Goal: Task Accomplishment & Management: Use online tool/utility

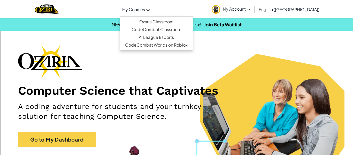
click at [152, 10] on link "My Courses" at bounding box center [136, 9] width 33 height 14
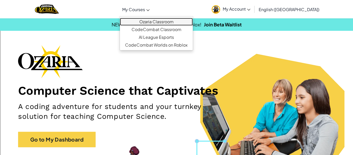
click at [168, 20] on link "Ozaria Classroom" at bounding box center [156, 22] width 73 height 8
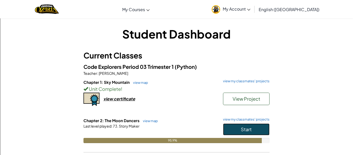
click at [235, 132] on button "Start" at bounding box center [246, 129] width 47 height 12
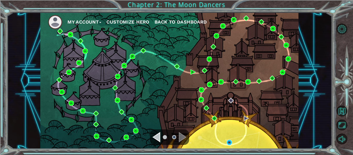
click at [230, 139] on div "My Account Customize Hero Back to Dashboard" at bounding box center [169, 80] width 258 height 136
click at [227, 143] on img at bounding box center [229, 142] width 5 height 5
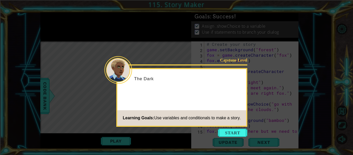
scroll to position [250, 0]
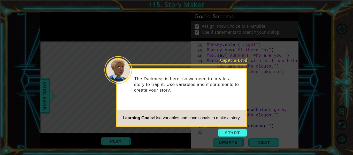
click at [233, 138] on icon at bounding box center [176, 77] width 353 height 155
click at [235, 134] on button "Start" at bounding box center [232, 132] width 29 height 8
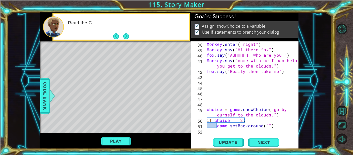
click at [119, 33] on footer at bounding box center [121, 36] width 16 height 8
click at [123, 37] on button "Next" at bounding box center [126, 36] width 6 height 6
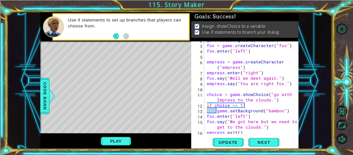
scroll to position [15, 0]
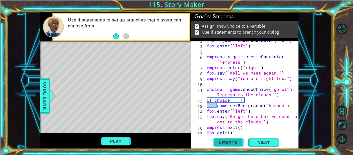
click at [236, 138] on button "Update" at bounding box center [228, 142] width 31 height 11
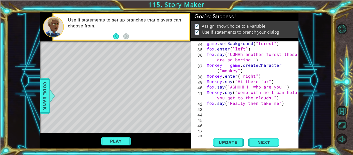
scroll to position [218, 0]
click at [250, 108] on div "game . setBackground ( "forest" ) fox . enter ( "left" ) fox . say ( "UGHHh ano…" at bounding box center [253, 92] width 94 height 103
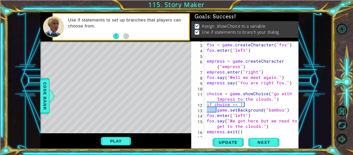
scroll to position [10, 0]
click at [280, 99] on div "game . setBackground ( "forest" ) fox = game . createCharacter ( "fox" ) fox . …" at bounding box center [253, 88] width 94 height 103
type textarea "choice = game.showChoice("go with Impress to the clouds.")"
click at [274, 100] on div "game . setBackground ( "forest" ) fox = game . createCharacter ( "fox" ) fox . …" at bounding box center [253, 88] width 94 height 103
click at [279, 101] on div "game . setBackground ( "forest" ) fox = game . createCharacter ( "fox" ) fox . …" at bounding box center [253, 88] width 94 height 103
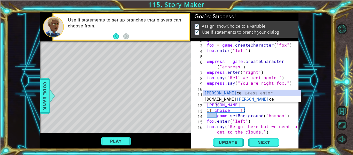
scroll to position [0, 0]
type textarea "c"
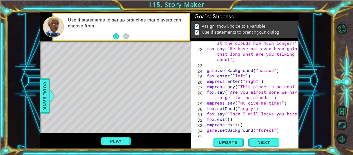
scroll to position [250, 0]
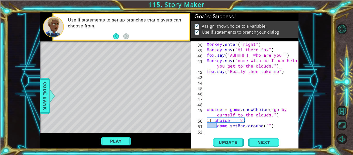
click at [207, 110] on div "Monkey . enter ( "right" ) Monkey . say ( "Hi there fox" ) fox . say ( "AGHHHHH…" at bounding box center [253, 92] width 94 height 103
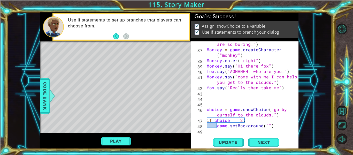
scroll to position [233, 0]
click at [215, 141] on span "Update" at bounding box center [227, 142] width 29 height 5
click at [131, 140] on div "Play" at bounding box center [115, 141] width 151 height 16
click at [130, 142] on button "Play" at bounding box center [116, 141] width 30 height 10
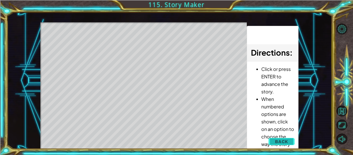
click at [282, 139] on span "Back" at bounding box center [281, 141] width 13 height 5
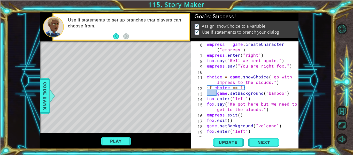
scroll to position [27, 0]
click at [277, 82] on div "empress = game . createCharacter ( "empress" ) empress . enter ( "right" ) fox …" at bounding box center [253, 87] width 94 height 103
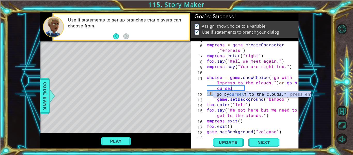
scroll to position [0, 11]
click at [236, 145] on button "Update" at bounding box center [228, 142] width 31 height 11
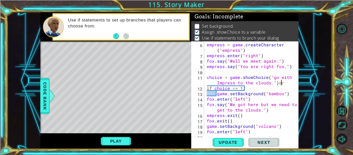
scroll to position [0, 9]
type textarea "choice = game.showChoice("go with Impress to the clouds.")"
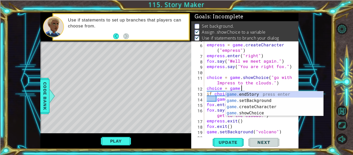
scroll to position [0, 2]
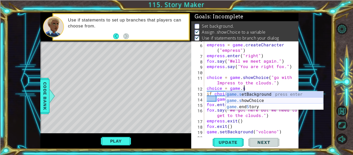
click at [243, 100] on div "game.s etBackground press enter game.s howChoice press enter game. end S tory p…" at bounding box center [275, 106] width 98 height 31
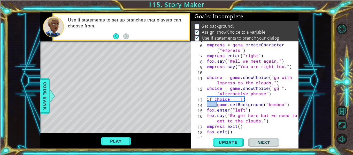
scroll to position [0, 5]
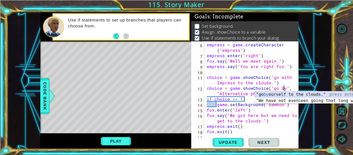
click at [278, 94] on div ""go by ourself to the clouds." press enter "We have not even b een going that l…" at bounding box center [304, 103] width 98 height 25
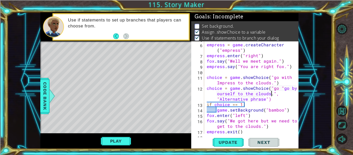
click at [266, 98] on div "empress = game . createCharacter ( "empress" ) empress . enter ( "right" ) fox …" at bounding box center [253, 87] width 94 height 103
click at [272, 99] on div "empress = game . createCharacter ( "empress" ) empress . enter ( "right" ) fox …" at bounding box center [253, 87] width 94 height 103
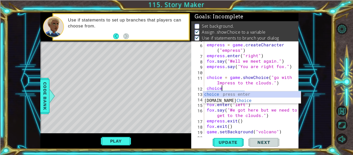
scroll to position [0, 0]
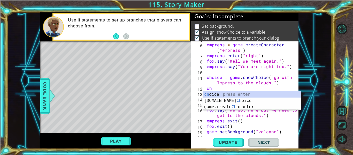
type textarea "c"
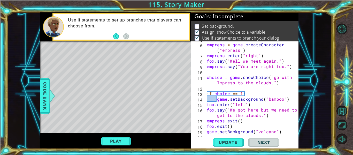
click at [275, 82] on div "empress = game . createCharacter ( "empress" ) empress . enter ( "right" ) fox …" at bounding box center [253, 87] width 94 height 103
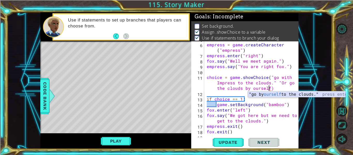
scroll to position [0, 14]
click at [242, 138] on button "Update" at bounding box center [228, 142] width 31 height 11
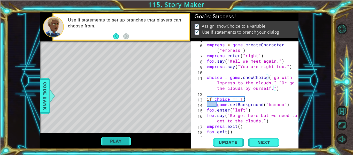
click at [108, 136] on button "Play" at bounding box center [116, 141] width 30 height 10
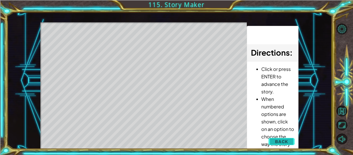
click at [288, 143] on span "Back" at bounding box center [281, 141] width 13 height 5
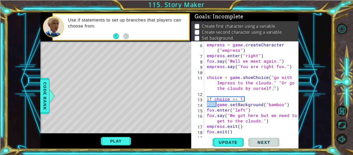
click at [284, 90] on div "empress = game . createCharacter ( "empress" ) empress . enter ( "right" ) fox …" at bounding box center [253, 87] width 94 height 103
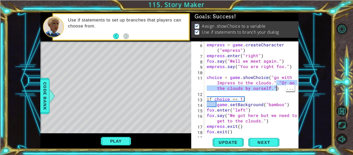
drag, startPoint x: 276, startPoint y: 82, endPoint x: 292, endPoint y: 89, distance: 17.4
click at [292, 89] on div "choice = game.showChoice("go with Impress to the clouds." "Or go to the clouds …" at bounding box center [244, 87] width 106 height 92
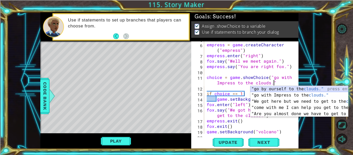
scroll to position [0, 9]
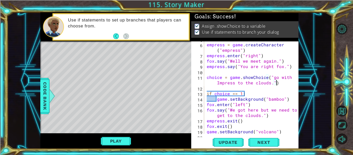
click at [207, 93] on div "empress = game . createCharacter ( "empress" ) empress . enter ( "right" ) fox …" at bounding box center [253, 87] width 94 height 103
click at [281, 81] on div "empress = game . createCharacter ( "empress" ) empress . enter ( "right" ) fox …" at bounding box center [253, 87] width 94 height 103
click at [274, 83] on div "empress = game . createCharacter ( "empress" ) empress . enter ( "right" ) fox …" at bounding box center [253, 87] width 94 height 103
click at [271, 84] on div "empress = game . createCharacter ( "empress" ) empress . enter ( "right" ) fox …" at bounding box center [253, 87] width 94 height 103
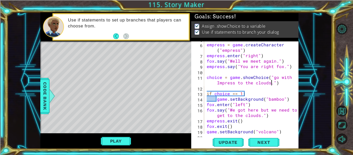
click at [275, 85] on div "empress = game . createCharacter ( "empress" ) empress . enter ( "right" ) fox …" at bounding box center [253, 87] width 94 height 103
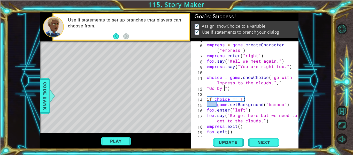
scroll to position [0, 2]
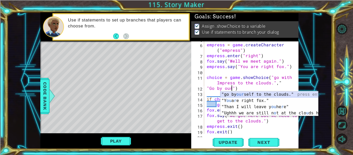
click at [274, 94] on div ""go by our self to the clouds." press enter "Y ou a r e right fox." press enter…" at bounding box center [269, 109] width 98 height 37
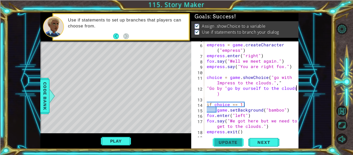
click at [232, 141] on span "Update" at bounding box center [227, 142] width 29 height 5
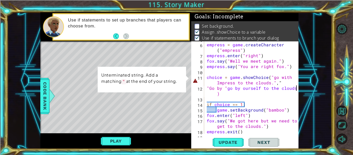
click at [215, 95] on div "empress = game . createCharacter ( "empress" ) empress . enter ( "right" ) fox …" at bounding box center [253, 87] width 94 height 103
click at [206, 105] on div "empress = game . createCharacter ( "empress" ) empress . enter ( "right" ) fox …" at bounding box center [253, 87] width 94 height 103
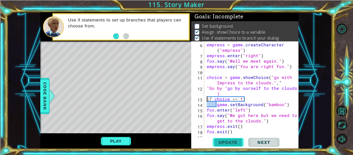
click at [220, 140] on span "Update" at bounding box center [227, 142] width 29 height 5
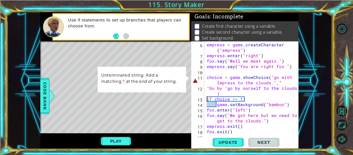
click at [298, 88] on div "if choice == 1: 5 6 7 8 9 10 11 12 13 14 15 16 17 18 19 empress = game . create…" at bounding box center [244, 94] width 107 height 107
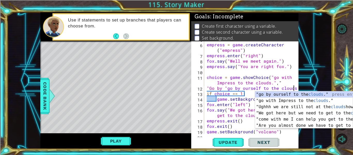
scroll to position [0, 6]
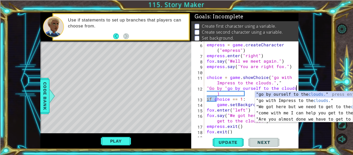
click at [280, 90] on div "empress = game . createCharacter ( "empress" ) empress . enter ( "right" ) fox …" at bounding box center [253, 87] width 94 height 103
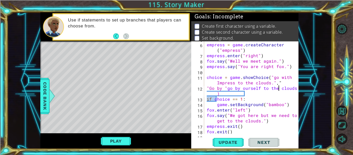
click at [222, 93] on div "empress = game . createCharacter ( "empress" ) empress . enter ( "right" ) fox …" at bounding box center [253, 87] width 94 height 103
click at [221, 93] on div "empress = game . createCharacter ( "empress" ) empress . enter ( "right" ) fox …" at bounding box center [253, 87] width 94 height 103
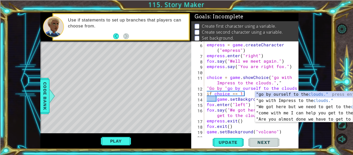
scroll to position [0, 5]
click at [245, 97] on div "empress = game . createCharacter ( "empress" ) empress . enter ( "right" ) fox …" at bounding box center [253, 87] width 94 height 103
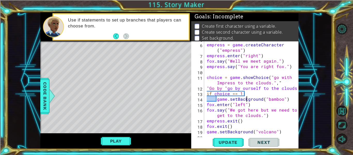
click at [207, 93] on div "empress = game . createCharacter ( "empress" ) empress . enter ( "right" ) fox …" at bounding box center [253, 87] width 94 height 103
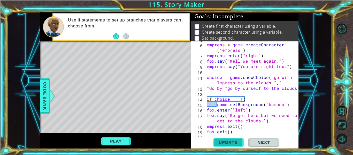
click at [226, 140] on span "Update" at bounding box center [227, 142] width 29 height 5
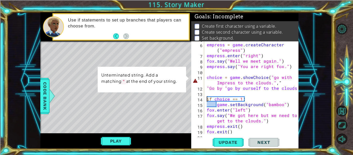
click at [226, 88] on div "empress = game . createCharacter ( "empress" ) empress . enter ( "right" ) fox …" at bounding box center [253, 87] width 94 height 103
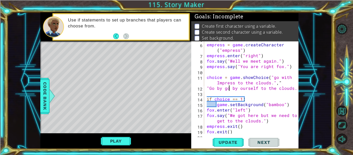
click at [230, 89] on div "empress = game . createCharacter ( "empress" ) empress . enter ( "right" ) fox …" at bounding box center [253, 87] width 94 height 103
click at [231, 88] on div "empress = game . createCharacter ( "empress" ) empress . enter ( "right" ) fox …" at bounding box center [253, 87] width 94 height 103
click at [227, 88] on div "empress = game . createCharacter ( "empress" ) empress . enter ( "right" ) fox …" at bounding box center [253, 87] width 94 height 103
click at [210, 89] on div "empress = game . createCharacter ( "empress" ) empress . enter ( "right" ) fox …" at bounding box center [253, 87] width 94 height 103
click at [236, 137] on button "Update" at bounding box center [228, 142] width 31 height 11
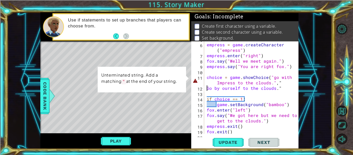
click at [280, 86] on div "empress = game . createCharacter ( "empress" ) empress . enter ( "right" ) fox …" at bounding box center [253, 87] width 94 height 103
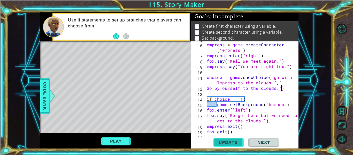
type textarea "Go by ourself to the clouds.")"
click at [215, 140] on span "Update" at bounding box center [227, 142] width 29 height 5
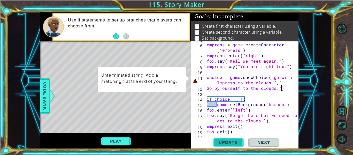
click at [215, 140] on span "Update" at bounding box center [227, 142] width 29 height 5
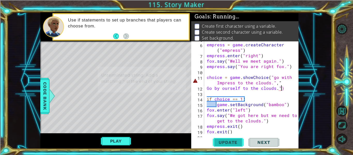
click at [215, 140] on span "Update" at bounding box center [227, 142] width 29 height 5
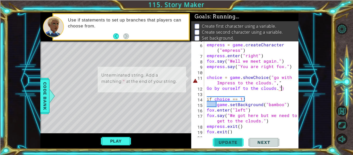
click at [215, 140] on span "Update" at bounding box center [227, 142] width 29 height 5
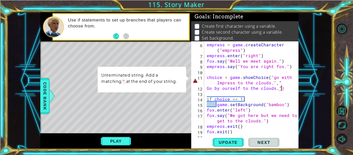
click at [270, 94] on div "empress = game . createCharacter ( "empress" ) empress . enter ( "right" ) fox …" at bounding box center [253, 87] width 94 height 103
click at [268, 98] on div "empress = game . createCharacter ( "empress" ) empress . enter ( "right" ) fox …" at bounding box center [253, 87] width 94 height 103
click at [279, 87] on div "empress = game . createCharacter ( "empress" ) empress . enter ( "right" ) fox …" at bounding box center [253, 87] width 94 height 103
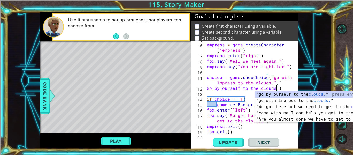
scroll to position [0, 4]
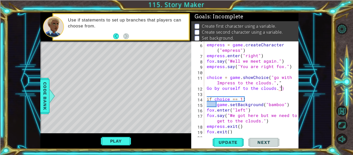
click at [281, 87] on div "empress = game . createCharacter ( "empress" ) empress . enter ( "right" ) fox …" at bounding box center [253, 87] width 94 height 103
click at [244, 144] on div "Update Next" at bounding box center [245, 142] width 107 height 11
click at [243, 142] on button "Update" at bounding box center [228, 142] width 31 height 11
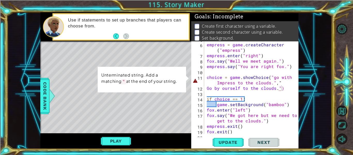
click at [264, 135] on div "Go by ourself to the clouds.") 5 6 7 8 9 10 11 12 13 14 15 16 17 18 19 20 empre…" at bounding box center [244, 94] width 107 height 107
click at [49, 99] on div at bounding box center [52, 96] width 6 height 16
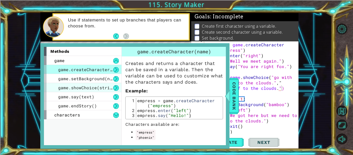
click at [79, 90] on span "game.showChoice(string1, string2)" at bounding box center [100, 87] width 85 height 5
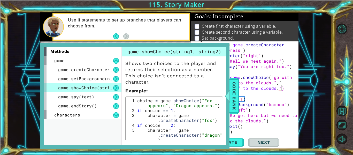
click at [241, 102] on div "empress = game . createCharacter ( "empress" ) empress . enter ( "right" ) fox …" at bounding box center [253, 87] width 94 height 103
click at [236, 106] on span "Code Bank" at bounding box center [234, 96] width 8 height 32
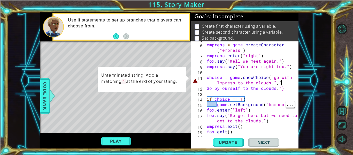
click at [282, 82] on div "empress = game . createCharacter ( "empress" ) empress . enter ( "right" ) fox …" at bounding box center [253, 87] width 94 height 103
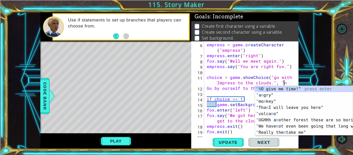
scroll to position [0, 9]
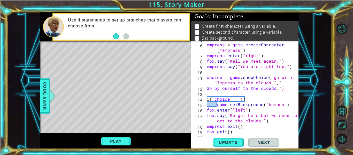
click at [206, 88] on div "empress = game . createCharacter ( "empress" ) empress . enter ( "right" ) fox …" at bounding box center [253, 87] width 94 height 103
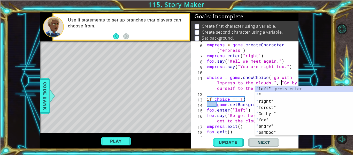
click at [199, 84] on div "11" at bounding box center [198, 83] width 12 height 16
type textarea "choice = game.showChoice("go with Impress to the clouds.", "Go by ourself to th…"
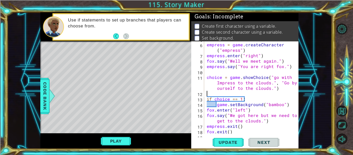
scroll to position [0, 0]
click at [218, 145] on button "Update" at bounding box center [228, 142] width 31 height 11
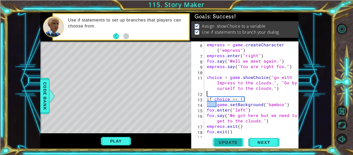
click at [226, 147] on button "Update" at bounding box center [228, 142] width 31 height 11
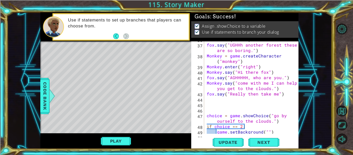
scroll to position [244, 0]
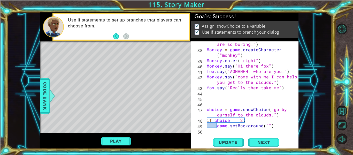
click at [266, 126] on div "fox . say ( "UGHHh another forest these are so boring." ) Monkey = game . creat…" at bounding box center [253, 90] width 94 height 109
click at [289, 90] on div "fox . say ( "UGHHh another forest these are so boring." ) Monkey = game . creat…" at bounding box center [253, 90] width 94 height 109
type textarea "fox.say("Really then take me")"
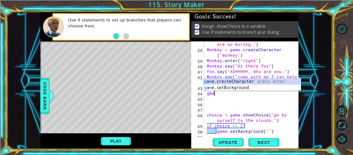
scroll to position [0, 0]
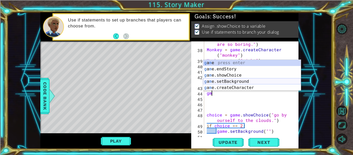
click at [286, 84] on div "g a m e press enter g a m e.endStory press enter g a m e.showChoice press enter…" at bounding box center [252, 81] width 98 height 43
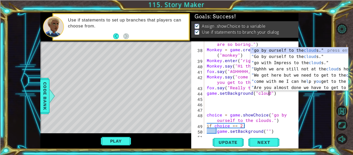
scroll to position [0, 4]
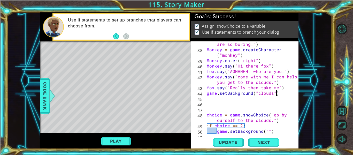
click at [290, 96] on div "fox . say ( "UGHHh another forest these are so boring." ) Monkey = game . creat…" at bounding box center [253, 90] width 94 height 109
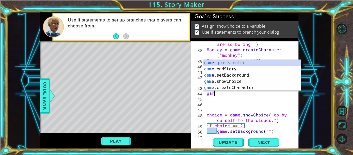
scroll to position [0, 0]
type textarea "g"
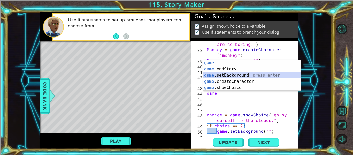
click at [274, 75] on div "game press enter game .endStory press enter game .setBackground press enter gam…" at bounding box center [252, 81] width 98 height 43
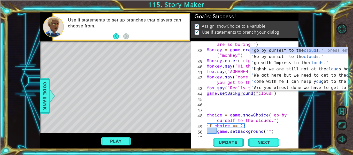
type textarea "game.setBackground("clouds")"
click at [271, 98] on div "fox . say ( "UGHHh another forest these are so boring." ) Monkey = game . creat…" at bounding box center [253, 90] width 94 height 109
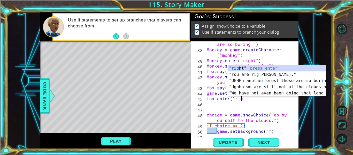
scroll to position [0, 2]
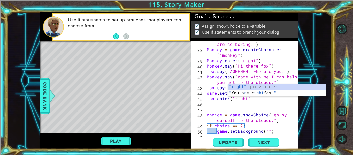
type textarea "fox.enter("right")"
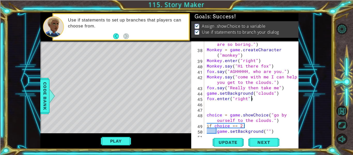
scroll to position [0, 0]
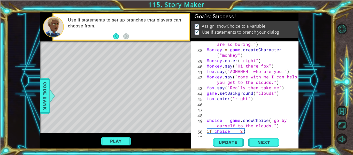
type textarea "M"
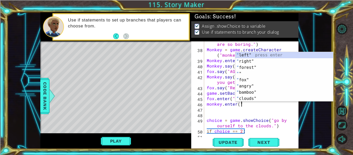
scroll to position [0, 2]
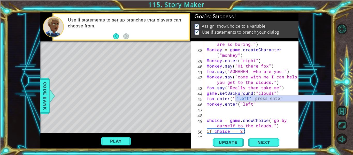
type textarea "monkey.enter("left")"
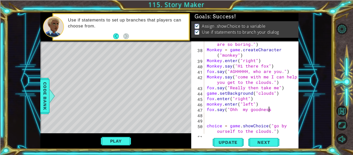
scroll to position [0, 4]
click at [242, 108] on div "fox . say ( "UGHHh another forest these are so boring." ) Monkey = game . creat…" at bounding box center [253, 90] width 94 height 109
click at [273, 109] on div "fox . say ( "UGHHh another forest these are so boring." ) Monkey = game . creat…" at bounding box center [253, 90] width 94 height 109
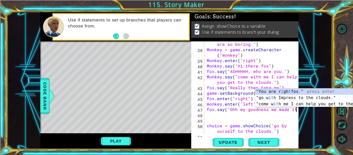
scroll to position [0, 5]
type textarea "fox.say("Ohh my goodness we made it.")"
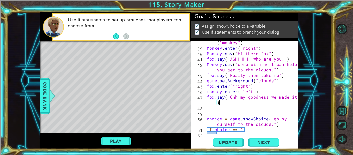
scroll to position [257, 0]
click at [221, 114] on div "Monkey = game . createCharacter ( "monkey" ) Monkey . enter ( "right" ) Monkey …" at bounding box center [253, 88] width 94 height 109
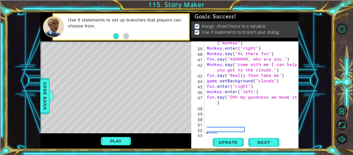
click at [222, 113] on div "Monkey = game . createCharacter ( "monkey" ) Monkey . enter ( "right" ) Monkey …" at bounding box center [253, 88] width 94 height 109
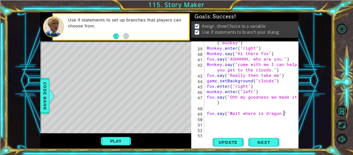
scroll to position [0, 5]
type textarea "fox.say("Wait where is dragon.")"
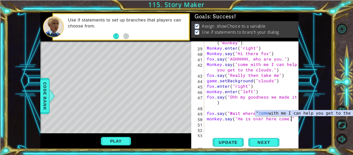
type textarea "monkey.say("He is over here come.")"
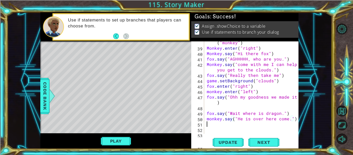
scroll to position [0, 0]
click at [213, 124] on div "Monkey = game . createCharacter ( "monkey" ) Monkey . enter ( "right" ) Monkey …" at bounding box center [253, 88] width 94 height 109
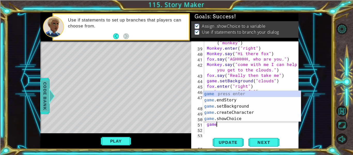
scroll to position [0, 0]
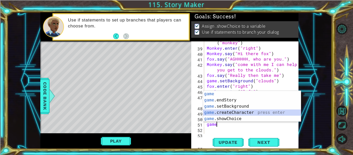
click at [207, 111] on div "game press enter game .endStory press enter game .setBackground press enter gam…" at bounding box center [252, 112] width 98 height 43
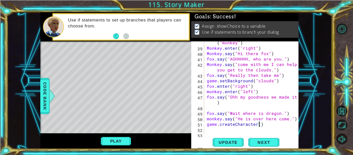
scroll to position [0, 3]
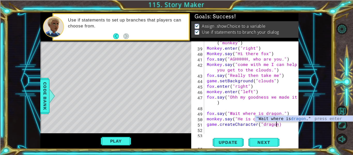
type textarea "game.createCharacter("dragon")"
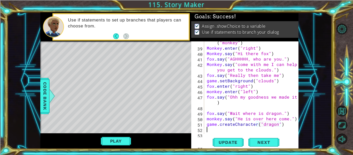
click at [262, 129] on div "Monkey = game . createCharacter ( "monkey" ) Monkey . enter ( "right" ) Monkey …" at bounding box center [253, 88] width 94 height 109
click at [206, 124] on div "Monkey = game . createCharacter ( "monkey" ) Monkey . enter ( "right" ) Monkey …" at bounding box center [253, 88] width 94 height 109
type textarea "game.createCharacter("dragon")"
click at [207, 124] on div "Monkey = game . createCharacter ( "monkey" ) Monkey . enter ( "right" ) Monkey …" at bounding box center [253, 88] width 94 height 109
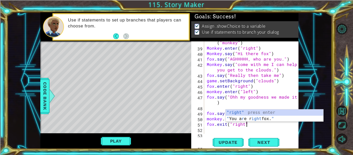
scroll to position [0, 2]
type textarea "fox.exit("right")"
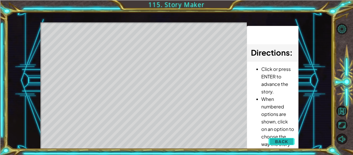
click at [286, 136] on button "Back" at bounding box center [281, 141] width 26 height 10
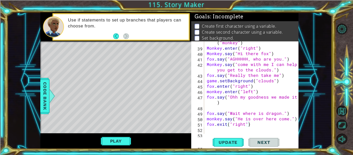
click at [272, 122] on div "Monkey = game . createCharacter ( "monkey" ) Monkey . enter ( "right" ) Monkey …" at bounding box center [253, 88] width 94 height 109
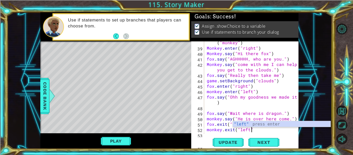
scroll to position [0, 3]
type textarea "monkey.exit("left")"
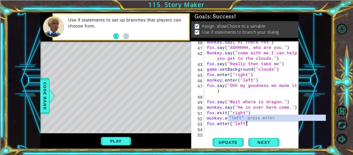
scroll to position [0, 2]
type textarea "fox.enter("left")"
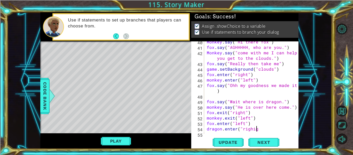
scroll to position [0, 3]
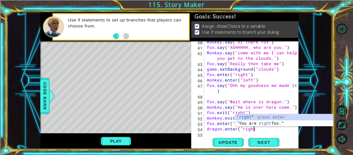
type textarea "dragon.enter("right")"
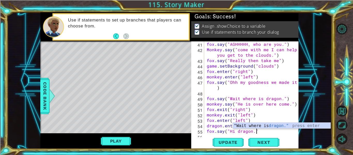
type textarea "fox.say("Hi dragon.")"
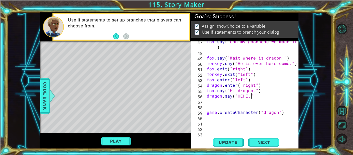
type textarea "dragon.say("HEHE.")"
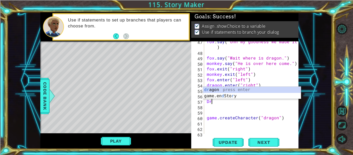
scroll to position [0, 0]
type textarea "D"
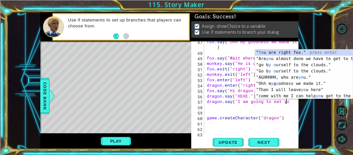
scroll to position [0, 5]
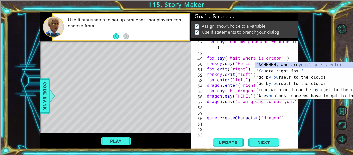
type textarea "dragon.say("I am going to eat you.")"
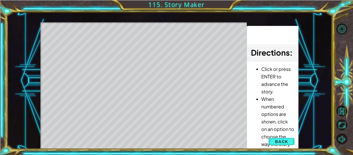
click at [275, 148] on li "When numbered options are shown, click on an option to choose the way the story…" at bounding box center [277, 125] width 33 height 60
click at [283, 138] on button "Back" at bounding box center [281, 141] width 26 height 10
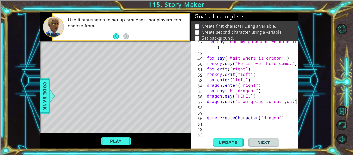
click at [281, 109] on div "fox . say ( "Ohh my goodness we made it." ) fox . say ( "Wait where is dragon."…" at bounding box center [253, 93] width 94 height 109
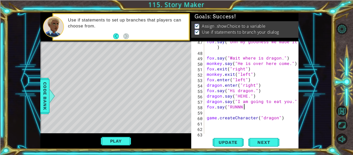
scroll to position [0, 2]
type textarea "fox.say("RUNNN.")"
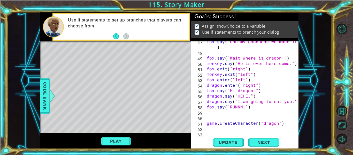
type textarea "r"
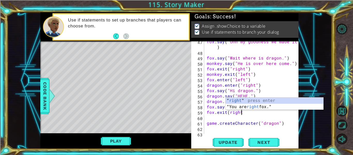
scroll to position [0, 2]
type textarea "fox.exit(right)"
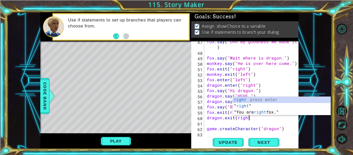
scroll to position [0, 3]
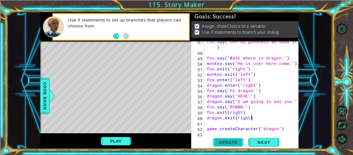
click at [231, 140] on span "Update" at bounding box center [227, 142] width 29 height 5
click at [116, 144] on button "Play" at bounding box center [116, 141] width 30 height 10
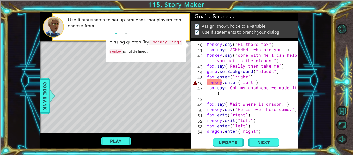
scroll to position [265, 0]
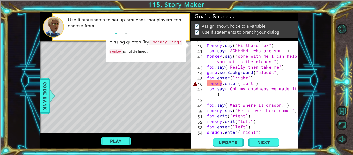
click at [243, 83] on div "Monkey . enter ( "right" ) Monkey . say ( "Hi there fox" ) fox . say ( "AGHHHHH…" at bounding box center [253, 88] width 94 height 103
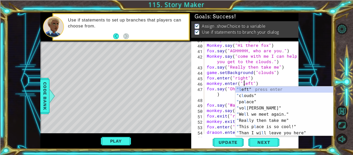
click at [261, 82] on div "Monkey . enter ( "right" ) Monkey . say ( "Hi there fox" ) fox . say ( "AGHHHHH…" at bounding box center [253, 88] width 94 height 103
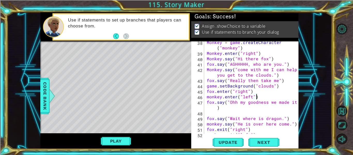
scroll to position [251, 0]
click at [210, 97] on div "Monkey = game . createCharacter ( "monkey" ) Monkey . enter ( "right" ) Monkey …" at bounding box center [253, 94] width 94 height 109
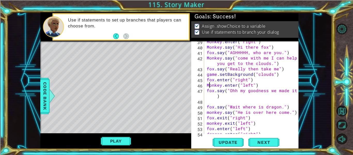
scroll to position [265, 0]
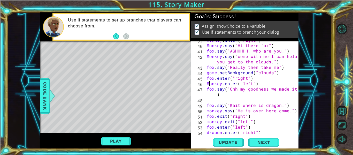
click at [210, 111] on div "Monkey . enter ( "right" ) Monkey . say ( "Hi there fox" ) fox . say ( "AGHHHHH…" at bounding box center [253, 88] width 94 height 103
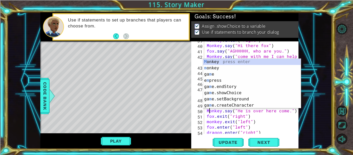
click at [209, 120] on div "Monkey . enter ( "right" ) Monkey . say ( "Hi there fox" ) fox . say ( "AGHHHHH…" at bounding box center [253, 88] width 94 height 103
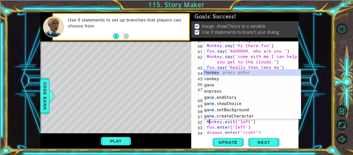
click at [291, 130] on div "Monkey . enter ( "right" ) Monkey . say ( "Hi there fox" ) fox . say ( "AGHHHHH…" at bounding box center [253, 88] width 94 height 103
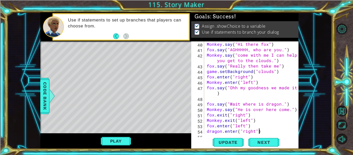
scroll to position [266, 0]
click at [232, 144] on span "Update" at bounding box center [227, 142] width 29 height 5
click at [120, 139] on button "Play" at bounding box center [116, 141] width 30 height 10
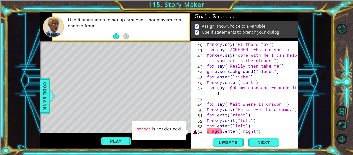
click at [208, 130] on div "Monkey . say ( "Hi there fox" ) fox . say ( "AGHHHHH, who are you." ) Monkey . …" at bounding box center [253, 92] width 94 height 103
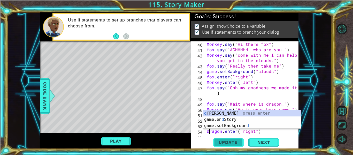
click at [216, 145] on button "Update" at bounding box center [228, 142] width 31 height 11
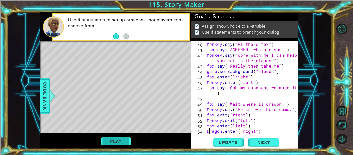
click at [118, 141] on button "Play" at bounding box center [116, 141] width 30 height 10
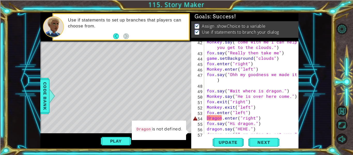
scroll to position [280, 0]
click at [224, 123] on div "Monkey . say ( "come with me I can help you get to the clouds." ) fox . say ( "…" at bounding box center [253, 93] width 94 height 109
click at [45, 87] on span "Code Bank" at bounding box center [45, 96] width 8 height 32
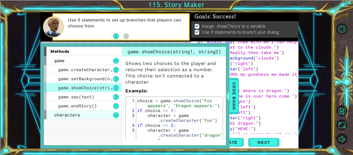
click at [72, 111] on div "characters" at bounding box center [83, 114] width 78 height 9
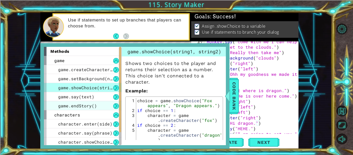
scroll to position [11, 0]
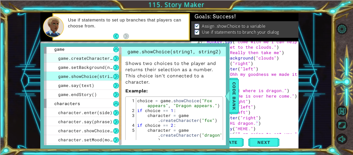
click at [90, 57] on span "game.createCharacter(name)" at bounding box center [91, 57] width 67 height 5
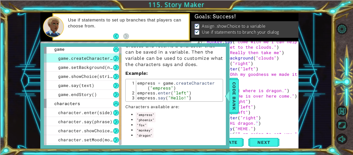
scroll to position [18, 0]
click at [234, 94] on span "Code Bank" at bounding box center [234, 96] width 8 height 32
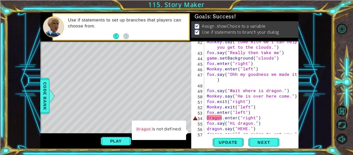
click at [218, 118] on div "Monkey . say ( "come with me I can help you get to the clouds." ) fox . say ( "…" at bounding box center [253, 93] width 94 height 109
click at [257, 115] on div "Monkey . say ( "come with me I can help you get to the clouds." ) fox . say ( "…" at bounding box center [253, 93] width 94 height 109
click at [263, 115] on div "Monkey . say ( "come with me I can help you get to the clouds." ) fox . say ( "…" at bounding box center [253, 93] width 94 height 109
click at [209, 118] on div "Monkey . say ( "come with me I can help you get to the clouds." ) fox . say ( "…" at bounding box center [253, 93] width 94 height 109
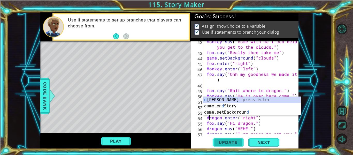
click at [227, 146] on button "Update" at bounding box center [228, 142] width 31 height 11
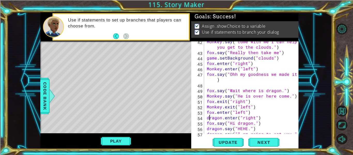
click at [207, 120] on div "Monkey . say ( "come with me I can help you get to the clouds." ) fox . say ( "…" at bounding box center [253, 93] width 94 height 109
click at [206, 119] on div "Monkey . say ( "come with me I can help you get to the clouds." ) fox . say ( "…" at bounding box center [253, 93] width 94 height 109
type textarea "dragon.enter("right")"
click at [211, 117] on div "Monkey . say ( "come with me I can help you get to the clouds." ) fox . say ( "…" at bounding box center [253, 93] width 94 height 109
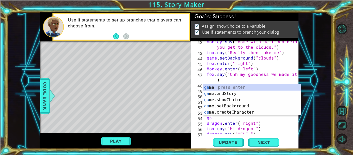
scroll to position [0, 0]
click at [210, 105] on div "game press enter game .endStory press enter game .setBackground press enter gam…" at bounding box center [252, 105] width 98 height 43
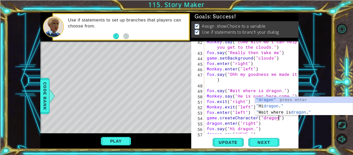
scroll to position [0, 4]
click at [278, 123] on div "Monkey . say ( "come with me I can help you get to the clouds." ) fox . say ( "…" at bounding box center [253, 93] width 94 height 109
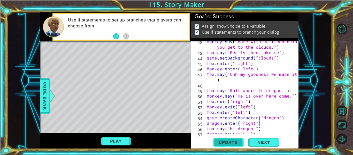
click at [240, 142] on span "Update" at bounding box center [227, 142] width 29 height 5
click at [118, 134] on div "Play" at bounding box center [115, 141] width 151 height 16
click at [118, 137] on button "Play" at bounding box center [116, 141] width 30 height 10
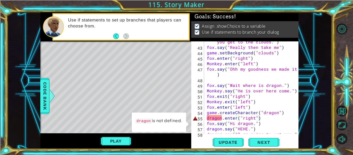
scroll to position [285, 0]
click at [209, 119] on div "Monkey . say ( "come with me I can help you get to the clouds." ) fox . say ( "…" at bounding box center [253, 88] width 94 height 109
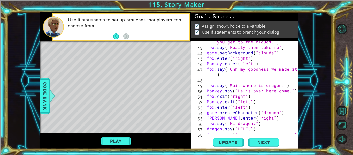
scroll to position [0, 0]
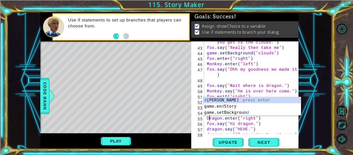
click at [250, 126] on div "Monkey . say ( "come with me I can help you get to the clouds." ) fox . say ( "…" at bounding box center [253, 88] width 94 height 109
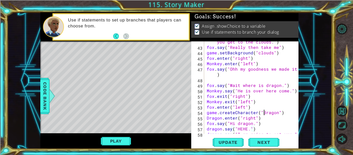
click at [264, 112] on div "Monkey . say ( "come with me I can help you get to the clouds." ) fox . say ( "…" at bounding box center [253, 88] width 94 height 109
click at [209, 119] on div "Monkey . say ( "come with me I can help you get to the clouds." ) fox . say ( "…" at bounding box center [253, 88] width 94 height 109
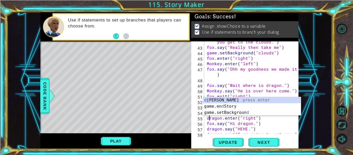
click at [272, 129] on div "Monkey . say ( "come with me I can help you get to the clouds." ) fox . say ( "…" at bounding box center [253, 88] width 94 height 109
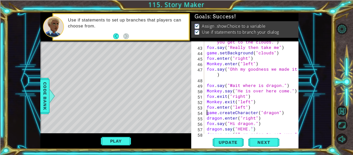
click at [206, 114] on div "Monkey . say ( "come with me I can help you get to the clouds." ) fox . say ( "…" at bounding box center [253, 88] width 94 height 109
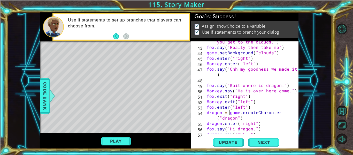
scroll to position [0, 1]
click at [263, 118] on div "Monkey . say ( "come with me I can help you get to the clouds." ) fox . say ( "…" at bounding box center [253, 88] width 94 height 109
click at [229, 142] on span "Update" at bounding box center [227, 142] width 29 height 5
click at [111, 142] on button "Play" at bounding box center [116, 141] width 30 height 10
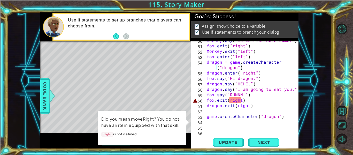
scroll to position [335, 0]
click at [260, 102] on div "Monkey . say ( "He is over here come." ) fox . exit ( "right" ) Monkey . exit (…" at bounding box center [253, 88] width 94 height 103
click at [242, 99] on div "Monkey . say ( "He is over here come." ) fox . exit ( "right" ) Monkey . exit (…" at bounding box center [253, 88] width 94 height 103
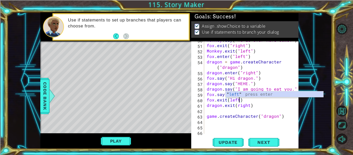
scroll to position [0, 2]
click at [229, 101] on div "Monkey . say ( "He is over here come." ) fox . exit ( "right" ) Monkey . exit (…" at bounding box center [253, 88] width 94 height 103
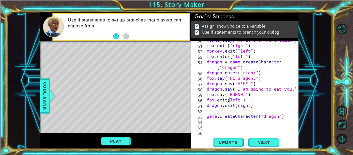
scroll to position [0, 2]
drag, startPoint x: 237, startPoint y: 105, endPoint x: 248, endPoint y: 105, distance: 10.9
click at [248, 105] on div "Monkey . say ( "He is over here come." ) fox . exit ( "right" ) Monkey . exit (…" at bounding box center [253, 88] width 94 height 103
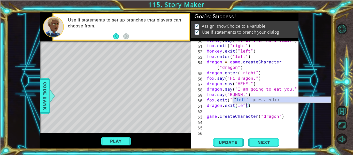
scroll to position [0, 3]
click at [237, 105] on div "Monkey . say ( "He is over here come." ) fox . exit ( "right" ) Monkey . exit (…" at bounding box center [253, 88] width 94 height 103
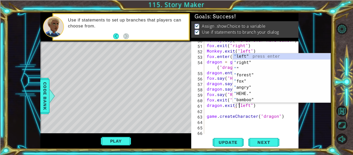
scroll to position [0, 2]
click at [218, 149] on div "dragon.exit("left") 50 51 52 53 54 55 56 57 58 59 60 61 62 63 64 65 66 67 Monke…" at bounding box center [244, 94] width 107 height 107
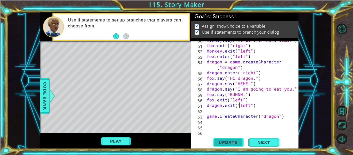
click at [222, 143] on span "Update" at bounding box center [227, 142] width 29 height 5
click at [125, 141] on button "Play" at bounding box center [116, 141] width 30 height 10
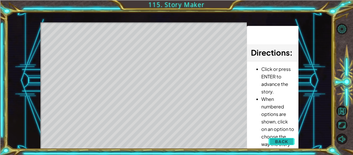
click at [271, 142] on button "Back" at bounding box center [281, 141] width 26 height 10
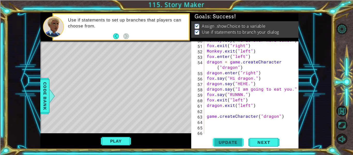
click at [233, 143] on span "Update" at bounding box center [227, 142] width 29 height 5
click at [258, 106] on div "Monkey . say ( "He is over here come." ) fox . exit ( "right" ) Monkey . exit (…" at bounding box center [253, 88] width 94 height 103
click at [289, 114] on div "Monkey . say ( "He is over here come." ) fox . exit ( "right" ) Monkey . exit (…" at bounding box center [253, 88] width 94 height 103
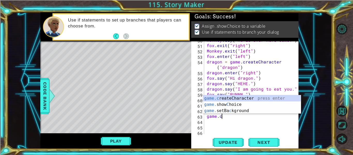
scroll to position [0, 0]
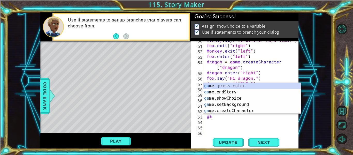
type textarea "g"
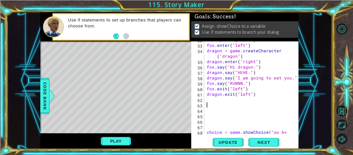
scroll to position [369, 0]
